Goal: Transaction & Acquisition: Download file/media

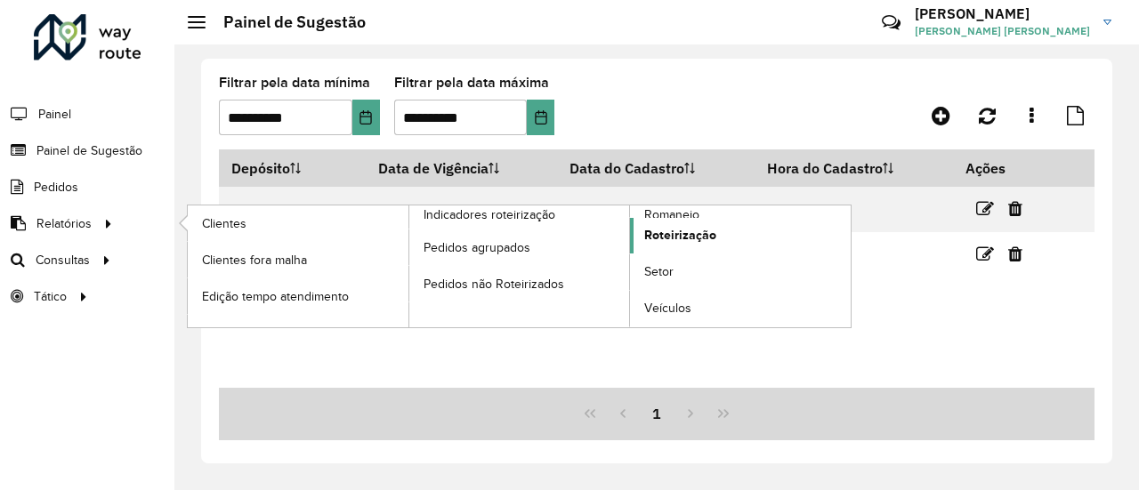
click at [698, 232] on span "Roteirização" at bounding box center [680, 235] width 72 height 19
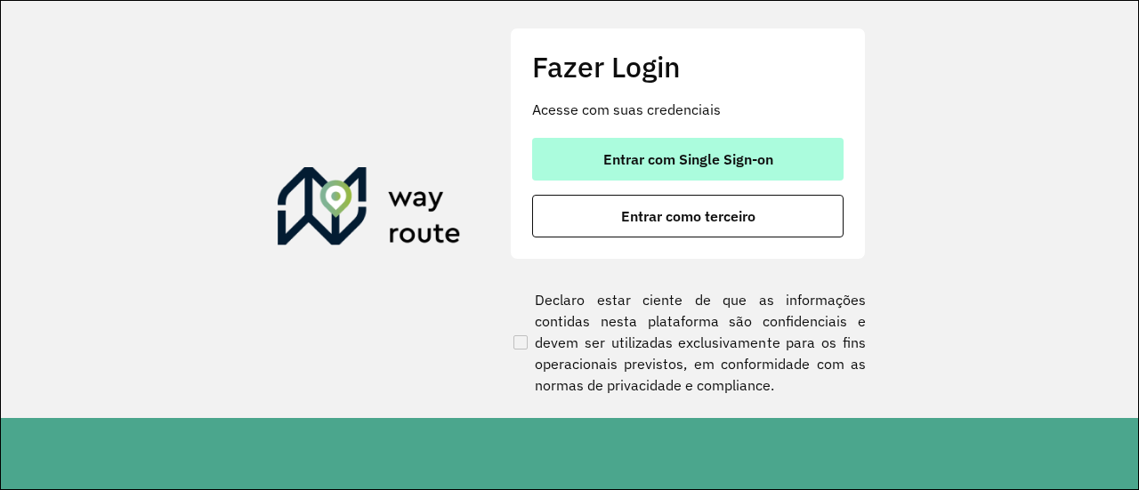
click at [726, 156] on span "Entrar com Single Sign-on" at bounding box center [688, 159] width 170 height 14
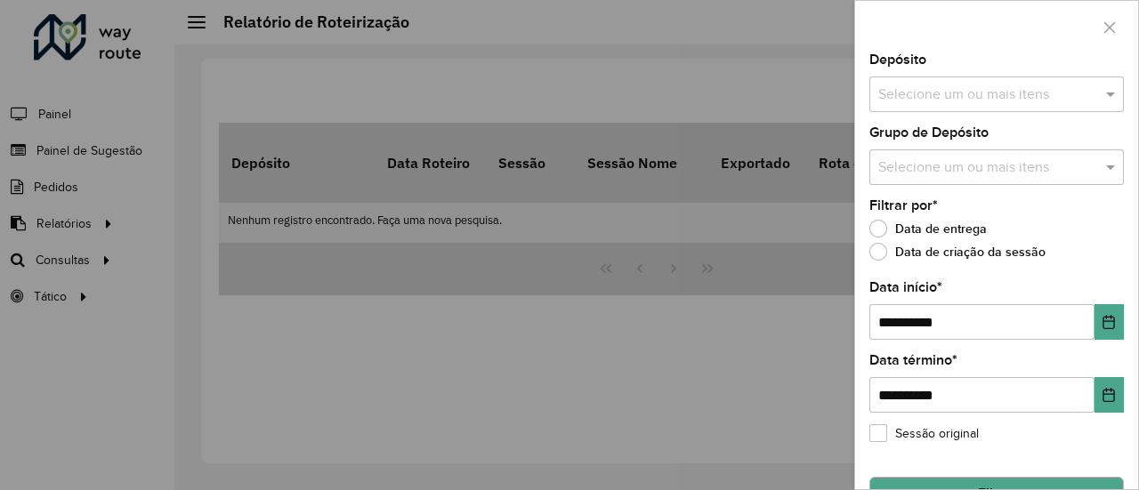
click at [1085, 93] on input "text" at bounding box center [988, 95] width 228 height 21
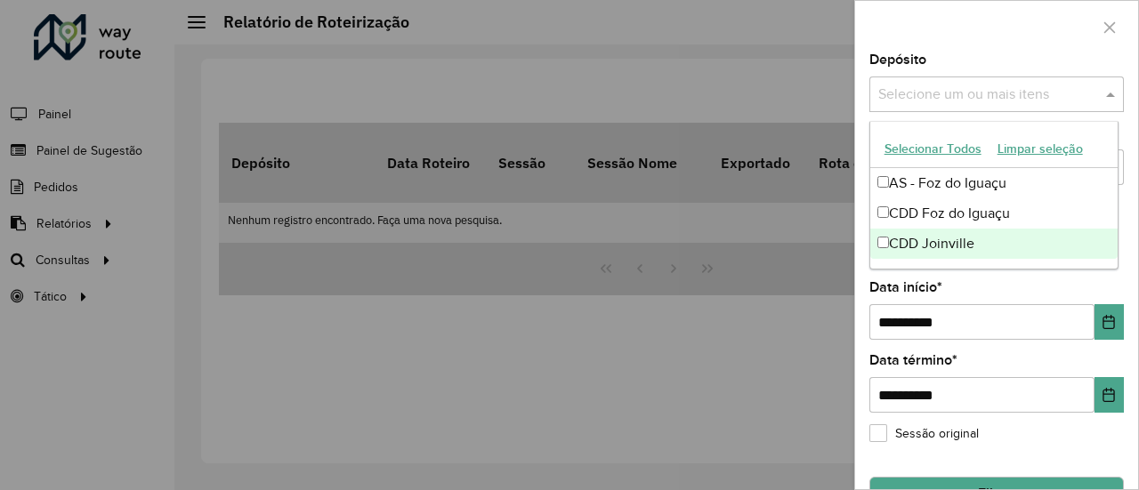
click at [946, 239] on div "CDD Joinville" at bounding box center [994, 244] width 248 height 30
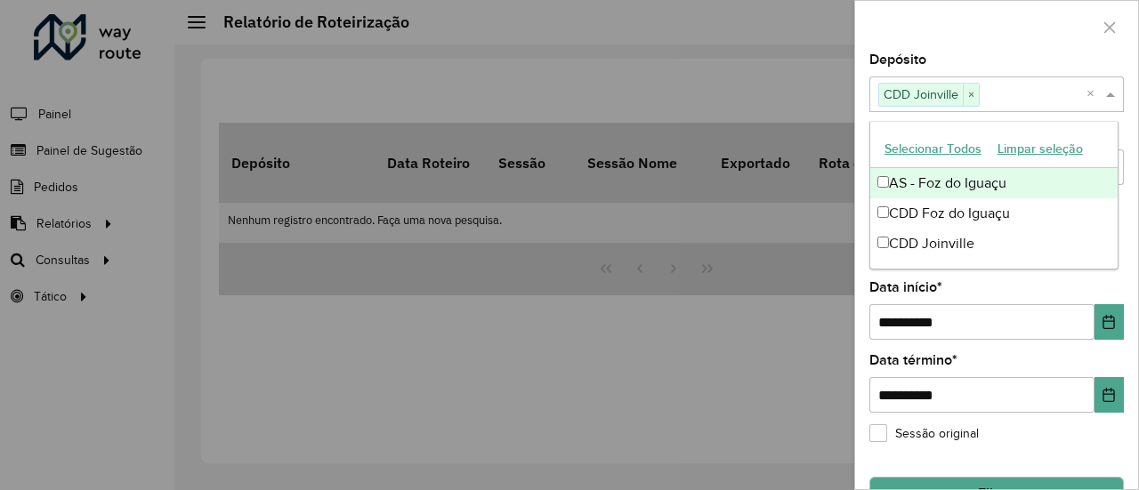
click at [973, 27] on div at bounding box center [996, 27] width 283 height 52
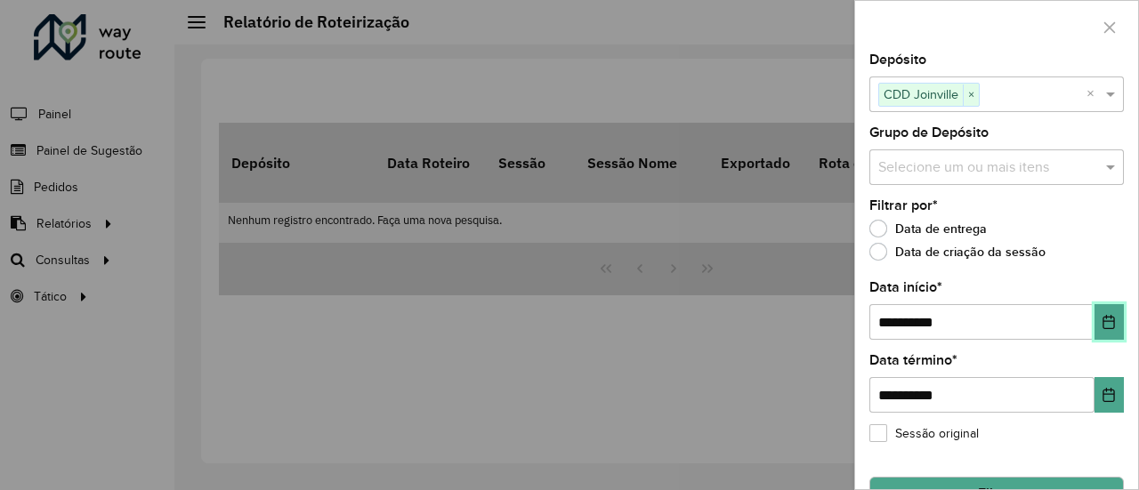
click at [1094, 322] on button "Choose Date" at bounding box center [1108, 322] width 29 height 36
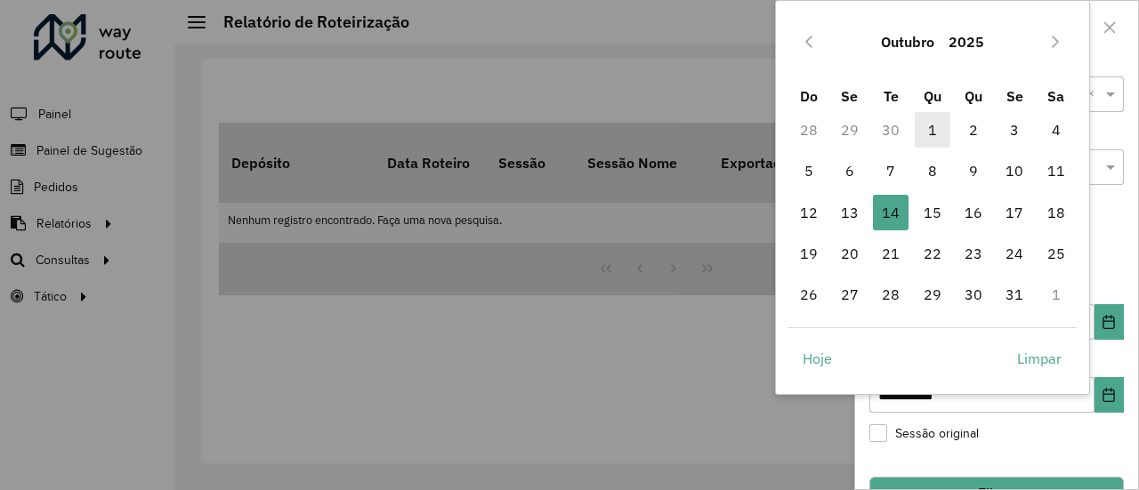
click at [933, 133] on span "1" at bounding box center [933, 130] width 36 height 36
type input "**********"
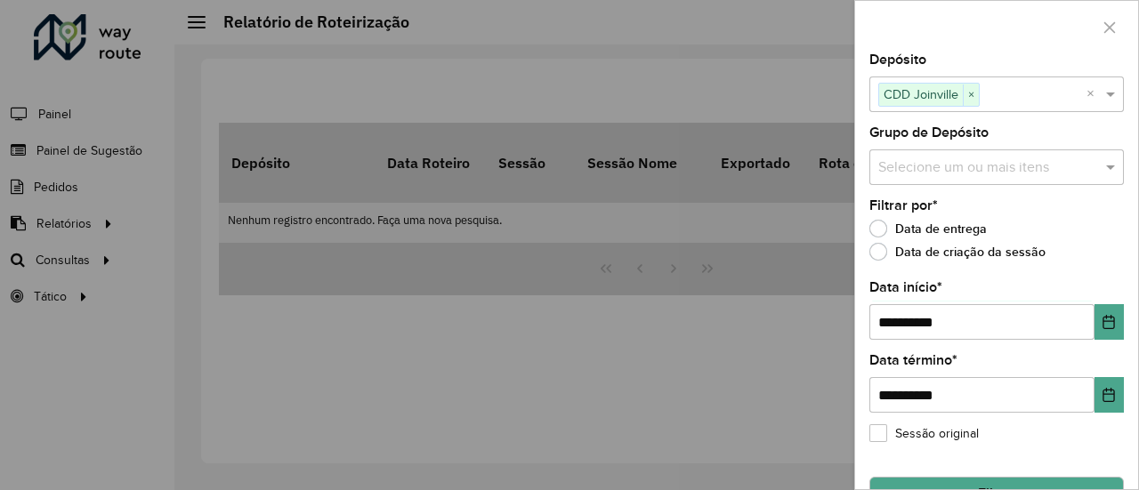
click at [1059, 262] on div "Data de criação da sessão" at bounding box center [996, 256] width 254 height 21
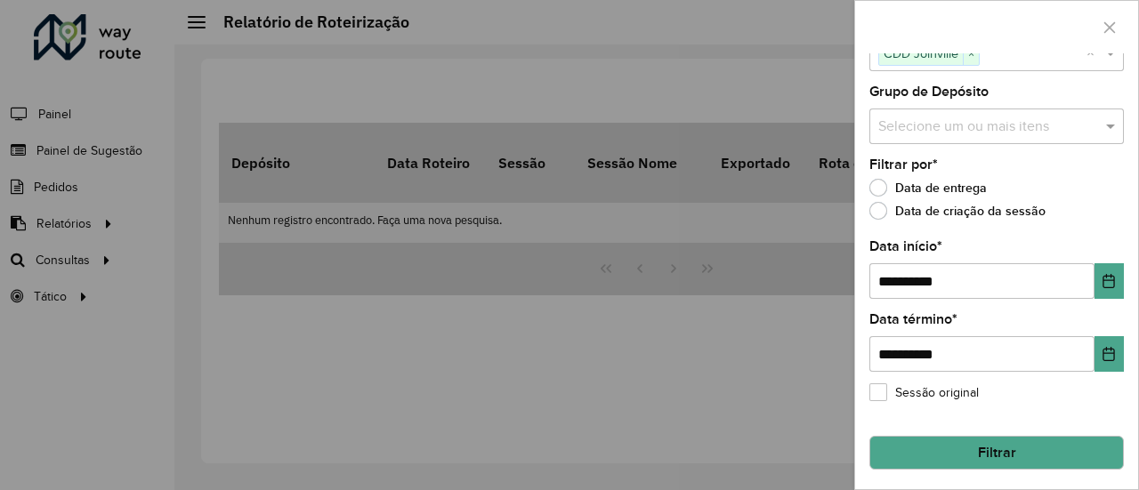
click at [996, 445] on button "Filtrar" at bounding box center [996, 453] width 254 height 34
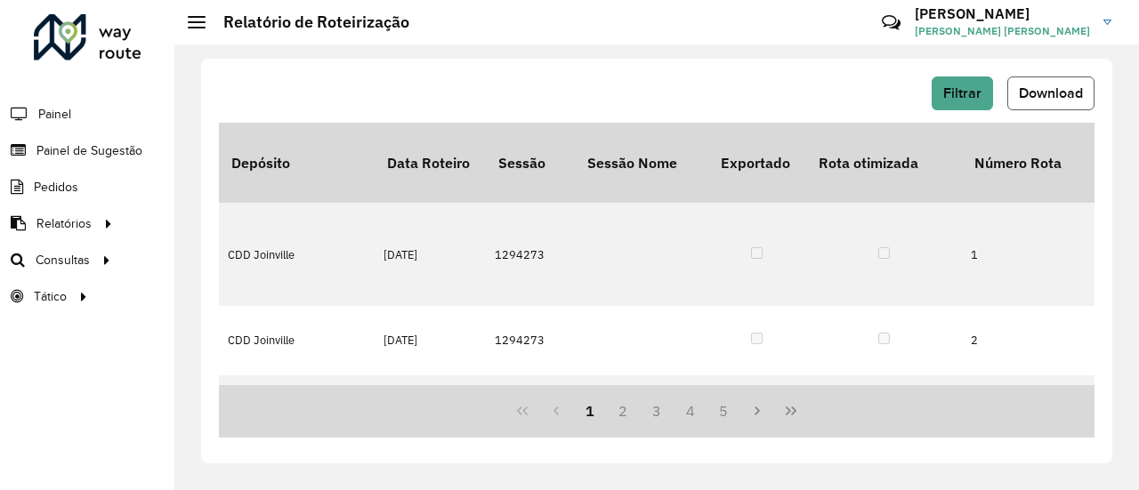
click at [1061, 95] on span "Download" at bounding box center [1051, 92] width 64 height 15
click at [1036, 93] on span "Download" at bounding box center [1051, 92] width 64 height 15
click at [964, 110] on div "Filtrar Download" at bounding box center [656, 100] width 875 height 46
click at [960, 98] on span "Filtrar" at bounding box center [962, 92] width 38 height 15
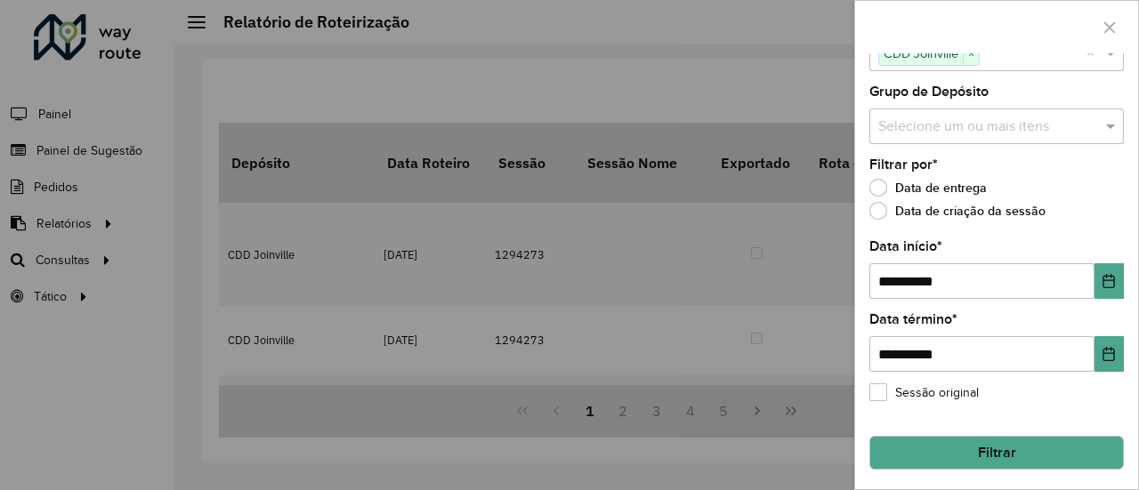
click at [1039, 446] on button "Filtrar" at bounding box center [996, 453] width 254 height 34
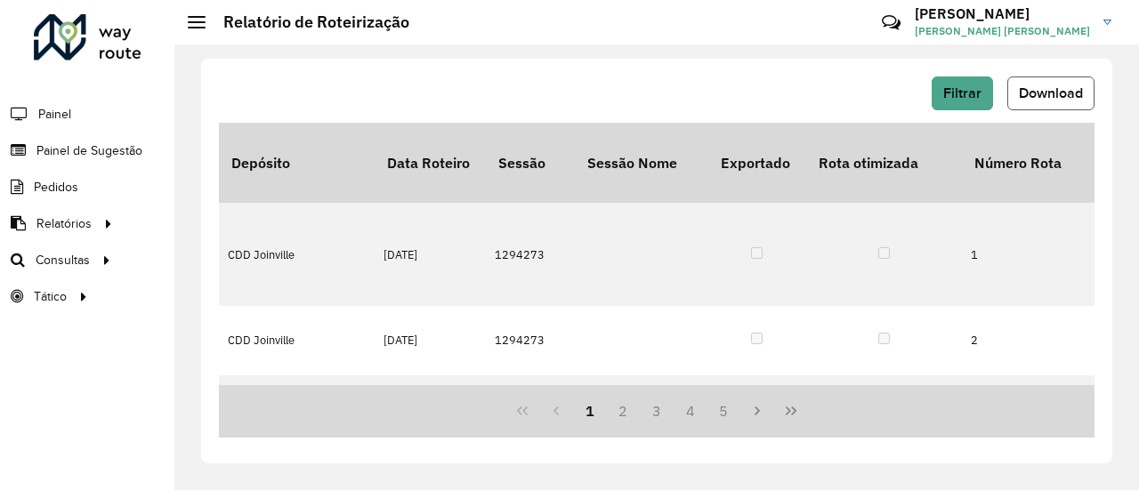
click at [1046, 104] on button "Download" at bounding box center [1050, 94] width 87 height 34
